Goal: Information Seeking & Learning: Compare options

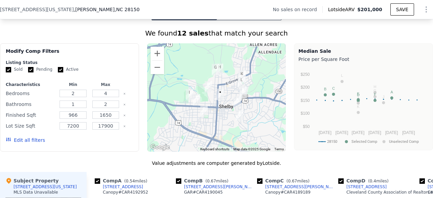
scroll to position [505, 0]
click at [154, 58] on button "Zoom in" at bounding box center [158, 54] width 14 height 14
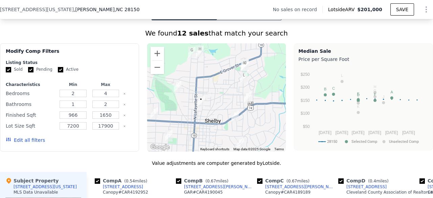
drag, startPoint x: 190, startPoint y: 120, endPoint x: 166, endPoint y: 126, distance: 25.0
click at [166, 126] on div at bounding box center [216, 97] width 139 height 108
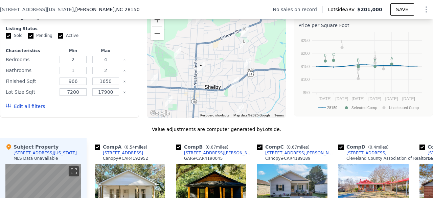
scroll to position [537, 0]
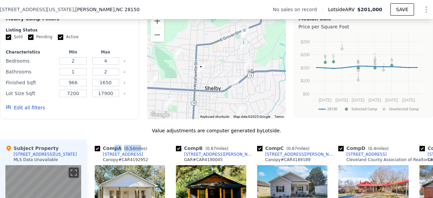
drag, startPoint x: 137, startPoint y: 156, endPoint x: 112, endPoint y: 145, distance: 27.3
click at [123, 130] on div "We found 12 sales that match your search Filters Map Prices Modify Comp Filters…" at bounding box center [216, 178] width 433 height 364
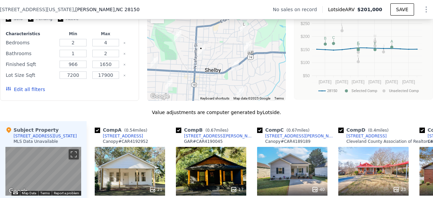
scroll to position [561, 0]
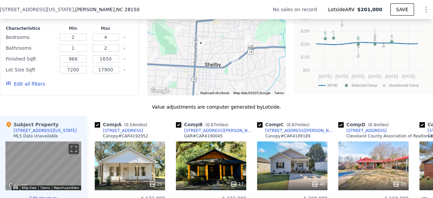
drag, startPoint x: 198, startPoint y: 172, endPoint x: 191, endPoint y: 160, distance: 14.1
click at [191, 160] on div "17" at bounding box center [211, 166] width 70 height 49
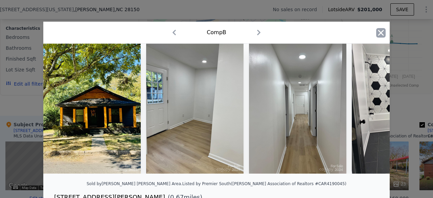
click at [377, 33] on icon "button" at bounding box center [381, 32] width 9 height 9
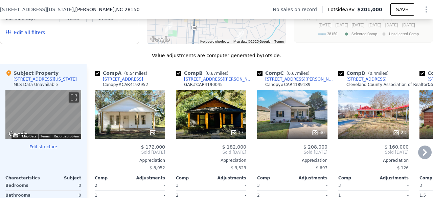
click at [137, 163] on div "Appreciation" at bounding box center [130, 160] width 70 height 5
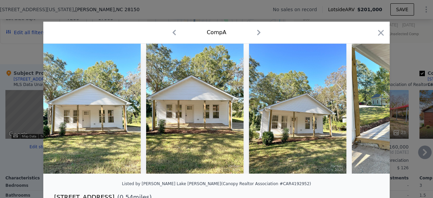
scroll to position [15, 0]
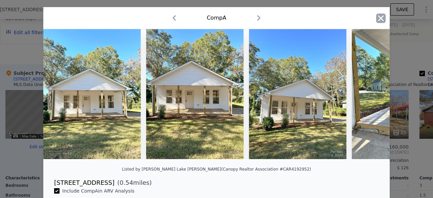
click at [379, 19] on icon "button" at bounding box center [382, 18] width 6 height 6
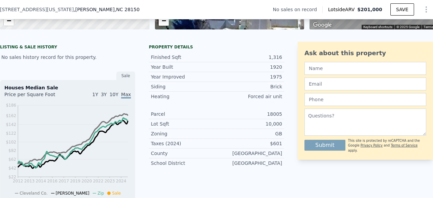
scroll to position [138, 0]
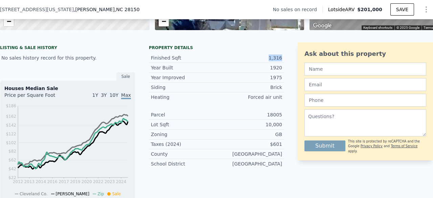
drag, startPoint x: 268, startPoint y: 63, endPoint x: 282, endPoint y: 61, distance: 13.8
click at [282, 61] on div "LISTING & SALE HISTORY No sales history record for this property. Sale Houses M…" at bounding box center [216, 177] width 433 height 271
copy div "1,316"
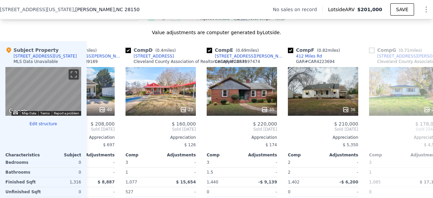
scroll to position [0, 213]
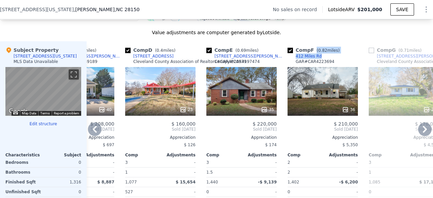
drag, startPoint x: 316, startPoint y: 54, endPoint x: 319, endPoint y: 61, distance: 7.4
click at [319, 61] on div "Comp F ( 0.82 miles) 412 Miles Rd GAR # CAR4223694" at bounding box center [323, 57] width 70 height 20
copy div "( 0.82 miles) 412 Miles Rd"
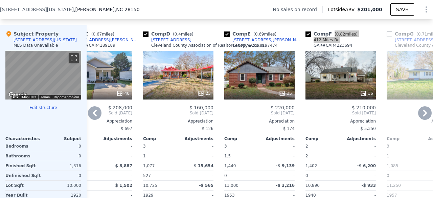
scroll to position [651, 0]
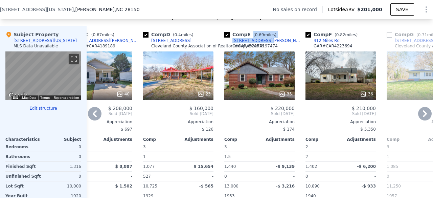
drag, startPoint x: 251, startPoint y: 37, endPoint x: 266, endPoint y: 46, distance: 17.1
click at [266, 46] on div "Comp E ( 0.69 miles) [STREET_ADDRESS][PERSON_NAME] # CAR4197474" at bounding box center [260, 41] width 70 height 20
copy div "( 0.69 miles) [STREET_ADDRESS][PERSON_NAME]"
